Goal: Task Accomplishment & Management: Use online tool/utility

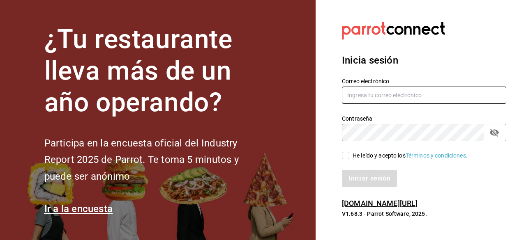
click at [372, 97] on input "text" at bounding box center [424, 95] width 164 height 17
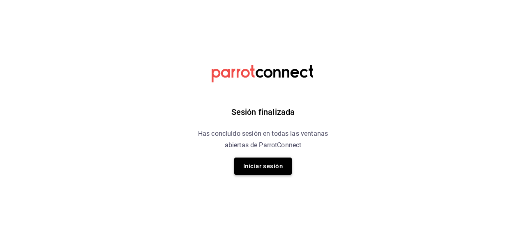
click at [257, 171] on button "Iniciar sesión" at bounding box center [263, 166] width 58 height 17
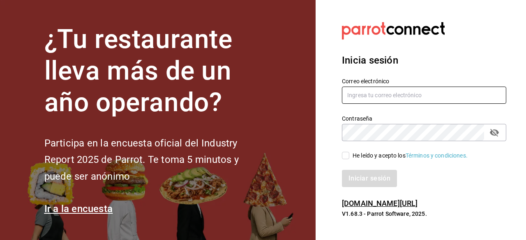
click at [357, 101] on input "text" at bounding box center [424, 95] width 164 height 17
type input "elizabethadunas@gmail.com"
click at [347, 157] on input "He leído y acepto los Términos y condiciones." at bounding box center [345, 155] width 7 height 7
checkbox input "true"
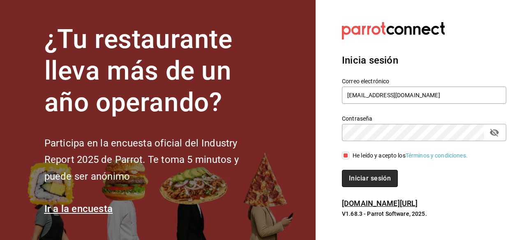
click at [365, 183] on button "Iniciar sesión" at bounding box center [370, 178] width 56 height 17
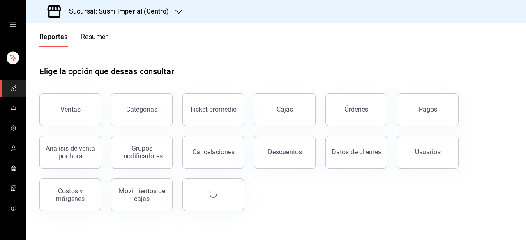
click at [183, 10] on div "Sucursal: Sushi Imperial (Centro)" at bounding box center [109, 11] width 152 height 23
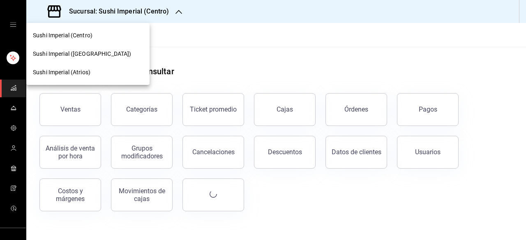
click at [94, 56] on span "Sushi Imperial ([GEOGRAPHIC_DATA])" at bounding box center [82, 54] width 98 height 9
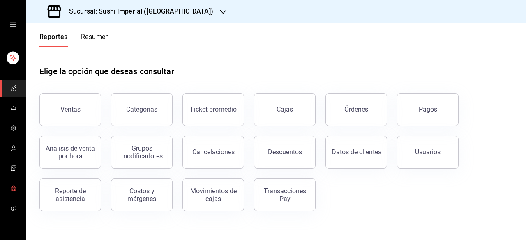
click at [10, 194] on span "mailbox folders" at bounding box center [13, 189] width 7 height 11
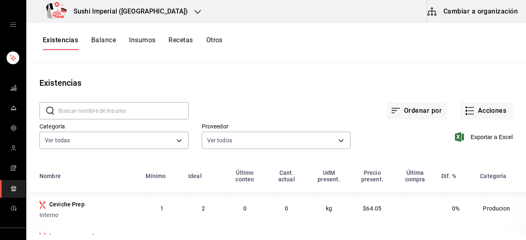
click at [460, 15] on button "Cambiar a organización" at bounding box center [473, 11] width 92 height 23
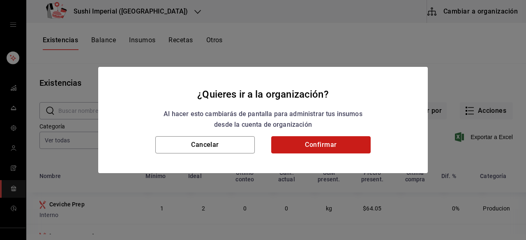
click at [320, 145] on button "Confirmar" at bounding box center [320, 144] width 99 height 17
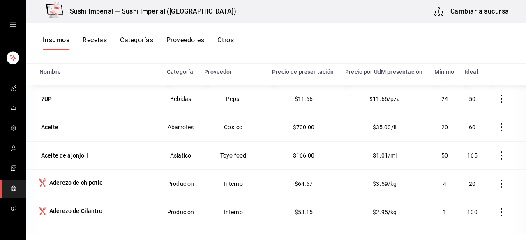
scroll to position [101, 0]
click at [88, 38] on button "Recetas" at bounding box center [95, 43] width 24 height 14
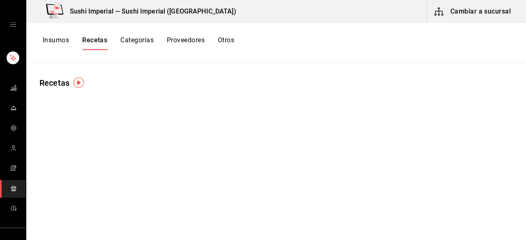
click at [94, 153] on div "Recetas" at bounding box center [276, 149] width 500 height 171
click at [84, 86] on img "button" at bounding box center [79, 83] width 10 height 10
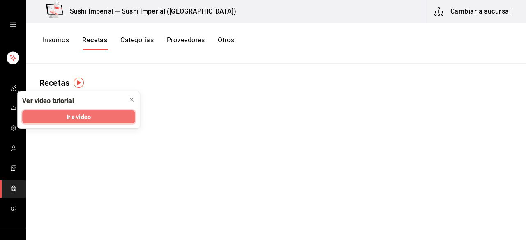
click at [81, 115] on span "Ir a video" at bounding box center [79, 117] width 24 height 9
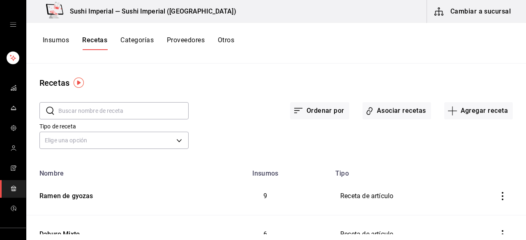
click at [5, 25] on div "mailbox folders" at bounding box center [13, 24] width 26 height 49
click at [10, 27] on icon "open drawer" at bounding box center [13, 24] width 7 height 7
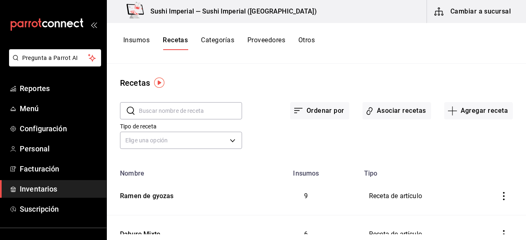
click at [60, 20] on icon "mailbox folders" at bounding box center [47, 24] width 74 height 12
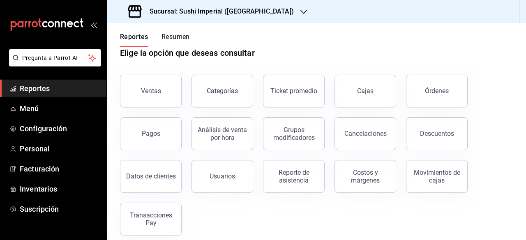
scroll to position [18, 0]
click at [440, 175] on div "Movimientos de cajas" at bounding box center [436, 178] width 51 height 16
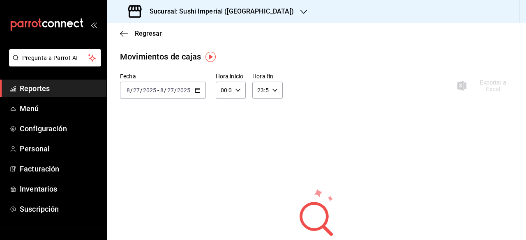
click at [177, 93] on input "2025" at bounding box center [184, 90] width 14 height 7
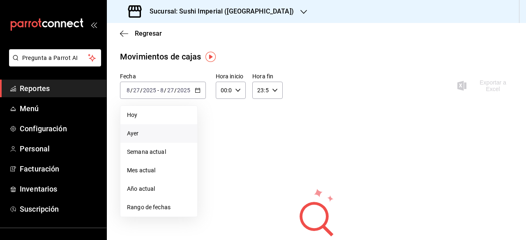
click at [137, 136] on span "Ayer" at bounding box center [159, 133] width 64 height 9
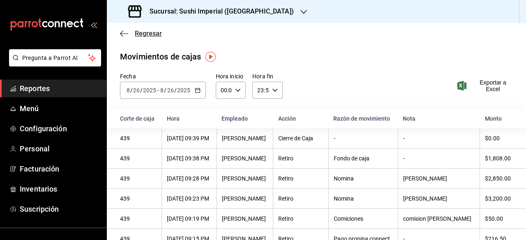
click at [130, 33] on span "Regresar" at bounding box center [141, 34] width 42 height 8
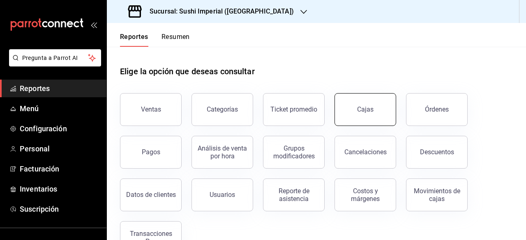
click at [362, 108] on div "Cajas" at bounding box center [365, 110] width 16 height 8
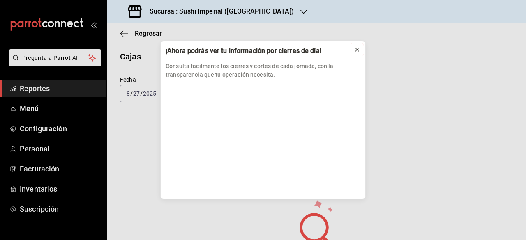
click at [361, 48] on button at bounding box center [356, 49] width 13 height 13
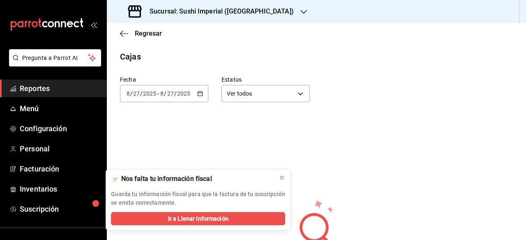
click at [171, 96] on input "27" at bounding box center [170, 93] width 7 height 7
click at [131, 139] on span "Ayer" at bounding box center [159, 137] width 64 height 9
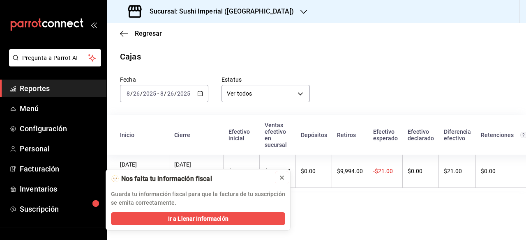
click at [284, 178] on icon at bounding box center [282, 178] width 7 height 7
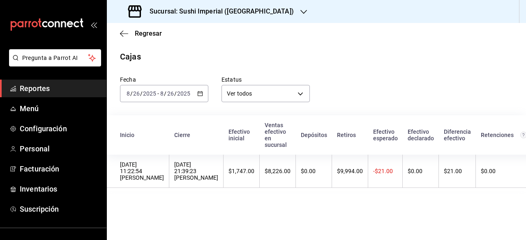
click at [186, 94] on input "2025" at bounding box center [184, 93] width 14 height 7
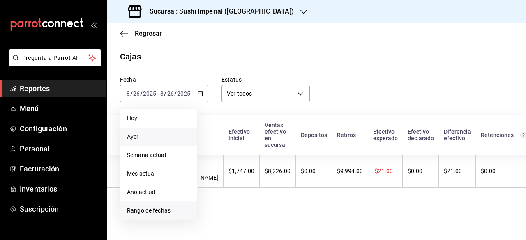
click at [143, 210] on span "Rango de fechas" at bounding box center [159, 211] width 64 height 9
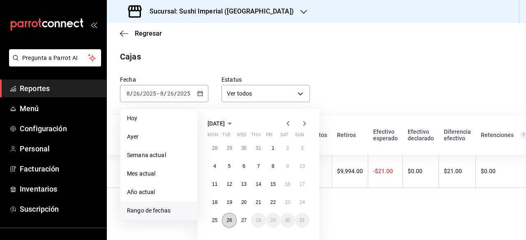
click at [228, 215] on button "26" at bounding box center [229, 220] width 14 height 15
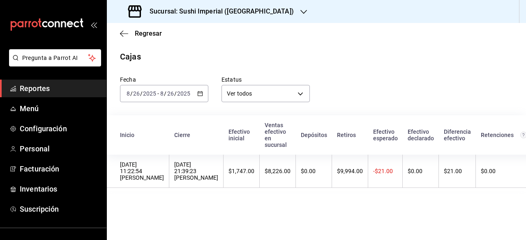
click at [177, 97] on input "2025" at bounding box center [184, 93] width 14 height 7
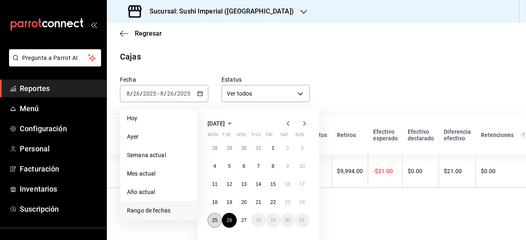
click at [216, 217] on button "25" at bounding box center [215, 220] width 14 height 15
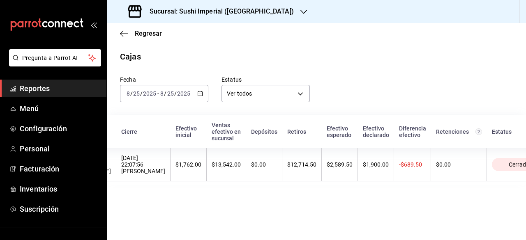
scroll to position [0, 67]
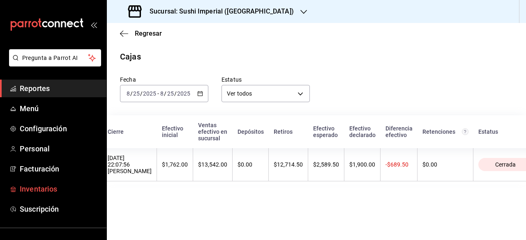
click at [49, 189] on span "Inventarios" at bounding box center [60, 189] width 80 height 11
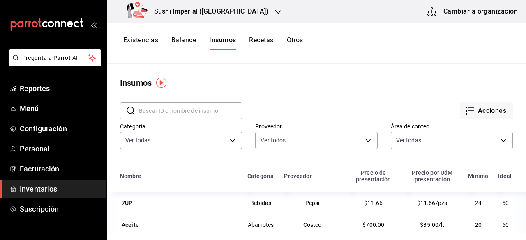
click at [185, 37] on button "Balance" at bounding box center [183, 43] width 25 height 14
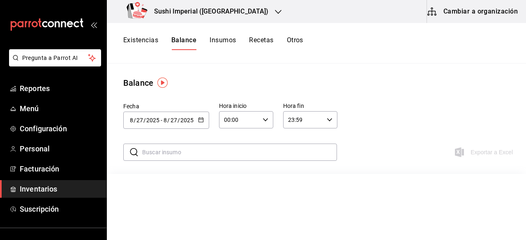
click at [464, 9] on button "Cambiar a organización" at bounding box center [473, 11] width 92 height 23
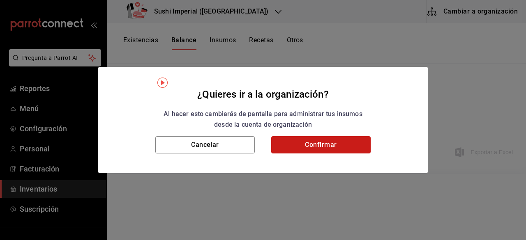
click at [325, 149] on button "Confirmar" at bounding box center [320, 144] width 99 height 17
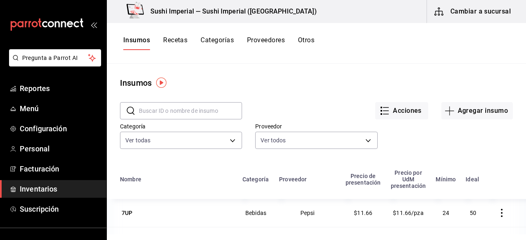
click at [180, 39] on button "Recetas" at bounding box center [175, 43] width 24 height 14
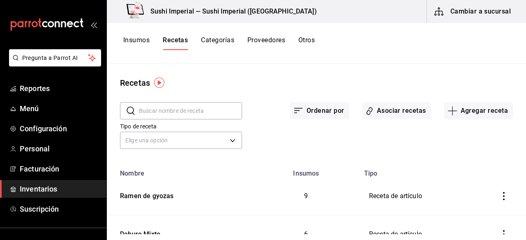
click at [178, 105] on input "text" at bounding box center [190, 111] width 103 height 16
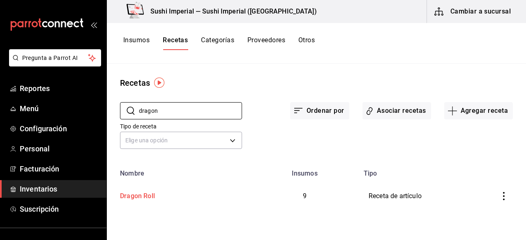
type input "dragon"
click at [134, 197] on div "Dragon Roll" at bounding box center [136, 195] width 38 height 13
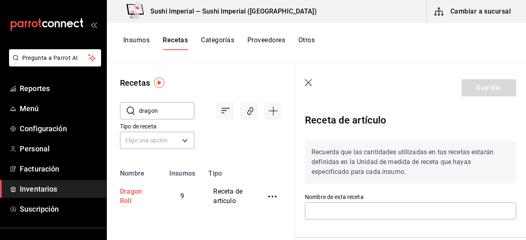
type input "Dragon Roll"
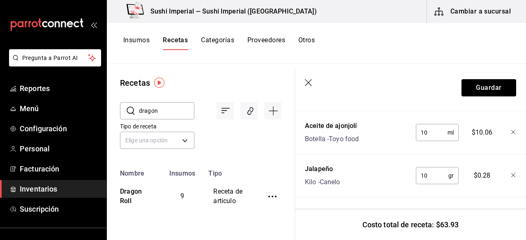
scroll to position [532, 0]
